Goal: Information Seeking & Learning: Learn about a topic

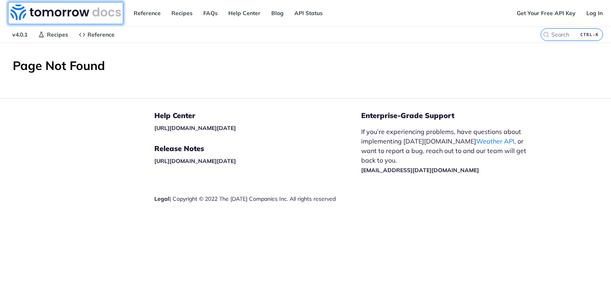
click at [83, 13] on img at bounding box center [65, 12] width 111 height 16
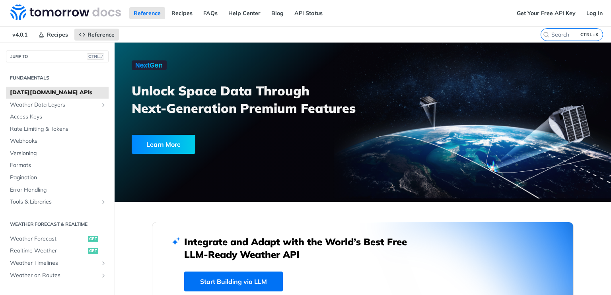
click at [253, 273] on link "Start Building via LLM" at bounding box center [233, 282] width 99 height 20
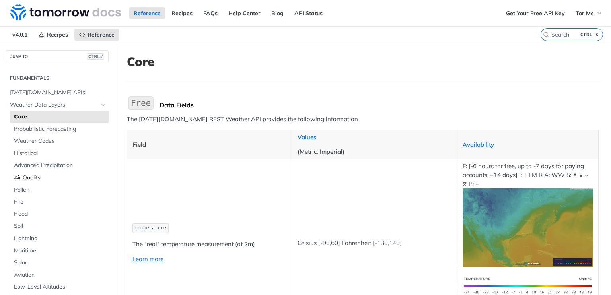
click at [40, 175] on span "Air Quality" at bounding box center [60, 178] width 93 height 8
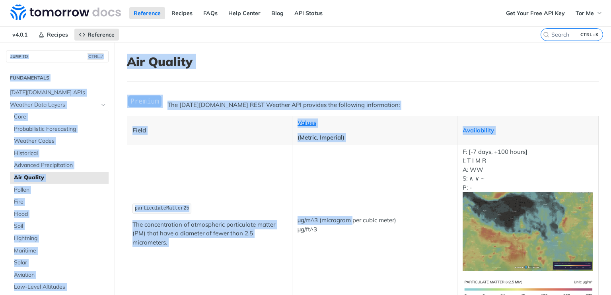
drag, startPoint x: 351, startPoint y: 179, endPoint x: 187, endPoint y: 39, distance: 215.8
click at [187, 39] on div "Jump to Content Reference Recipes FAQs Help Center Blog API Status Recipes Refe…" at bounding box center [305, 147] width 611 height 295
click at [187, 39] on nav "v4.0.1 Recipes Reference" at bounding box center [270, 35] width 541 height 16
